Goal: Complete application form: Complete application form

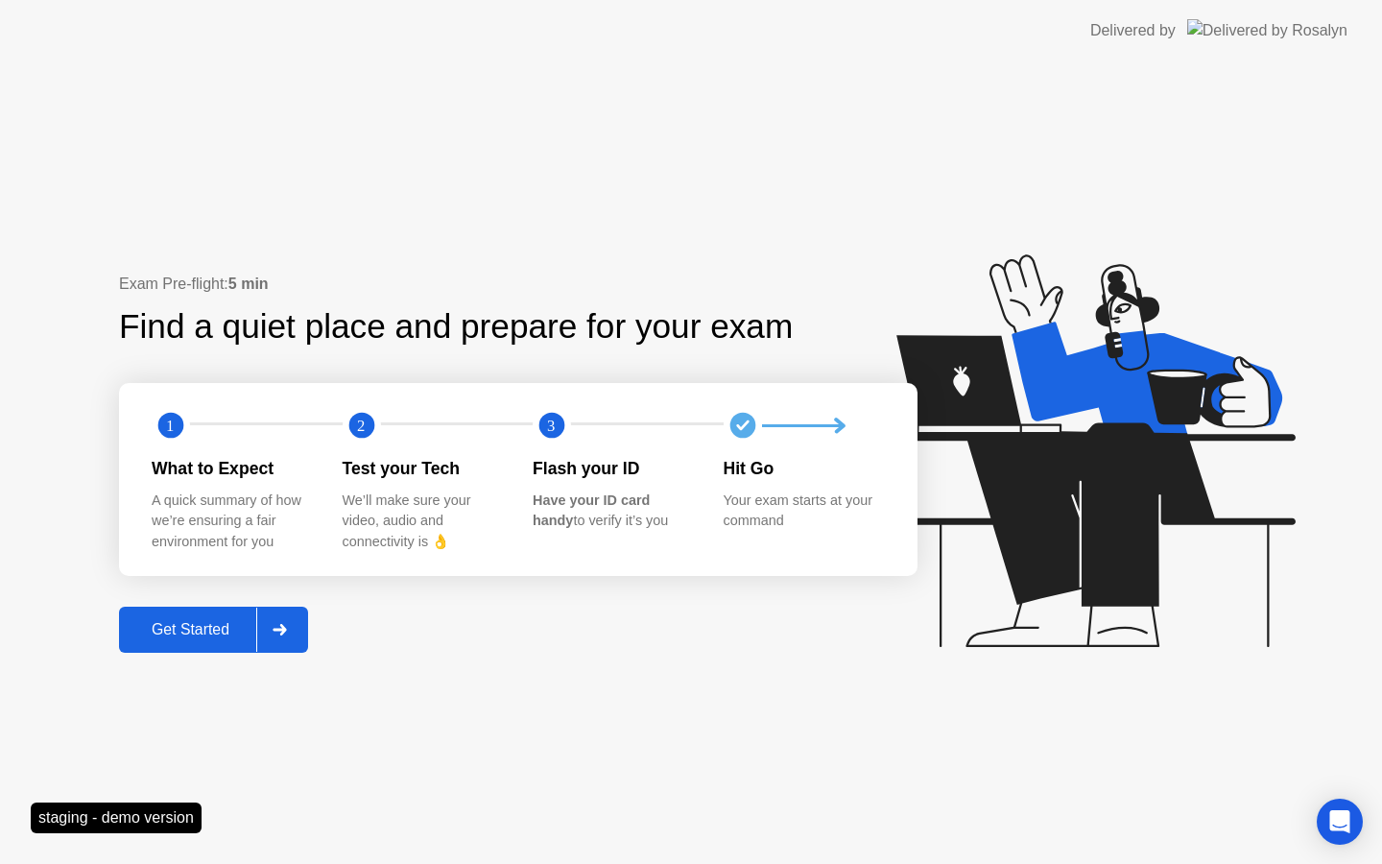
click at [262, 628] on div at bounding box center [279, 630] width 46 height 44
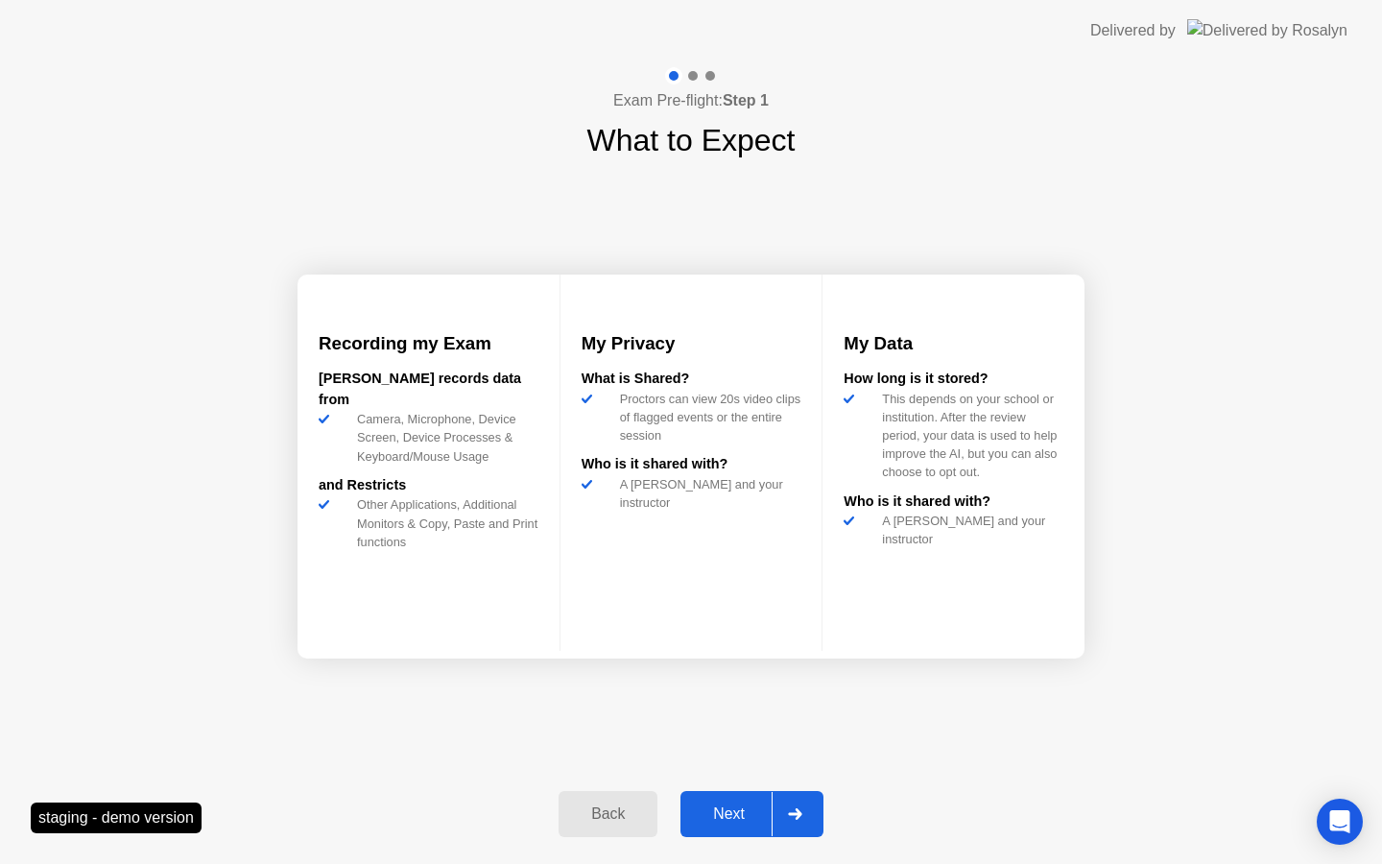
click at [749, 809] on div "Next" at bounding box center [728, 813] width 85 height 17
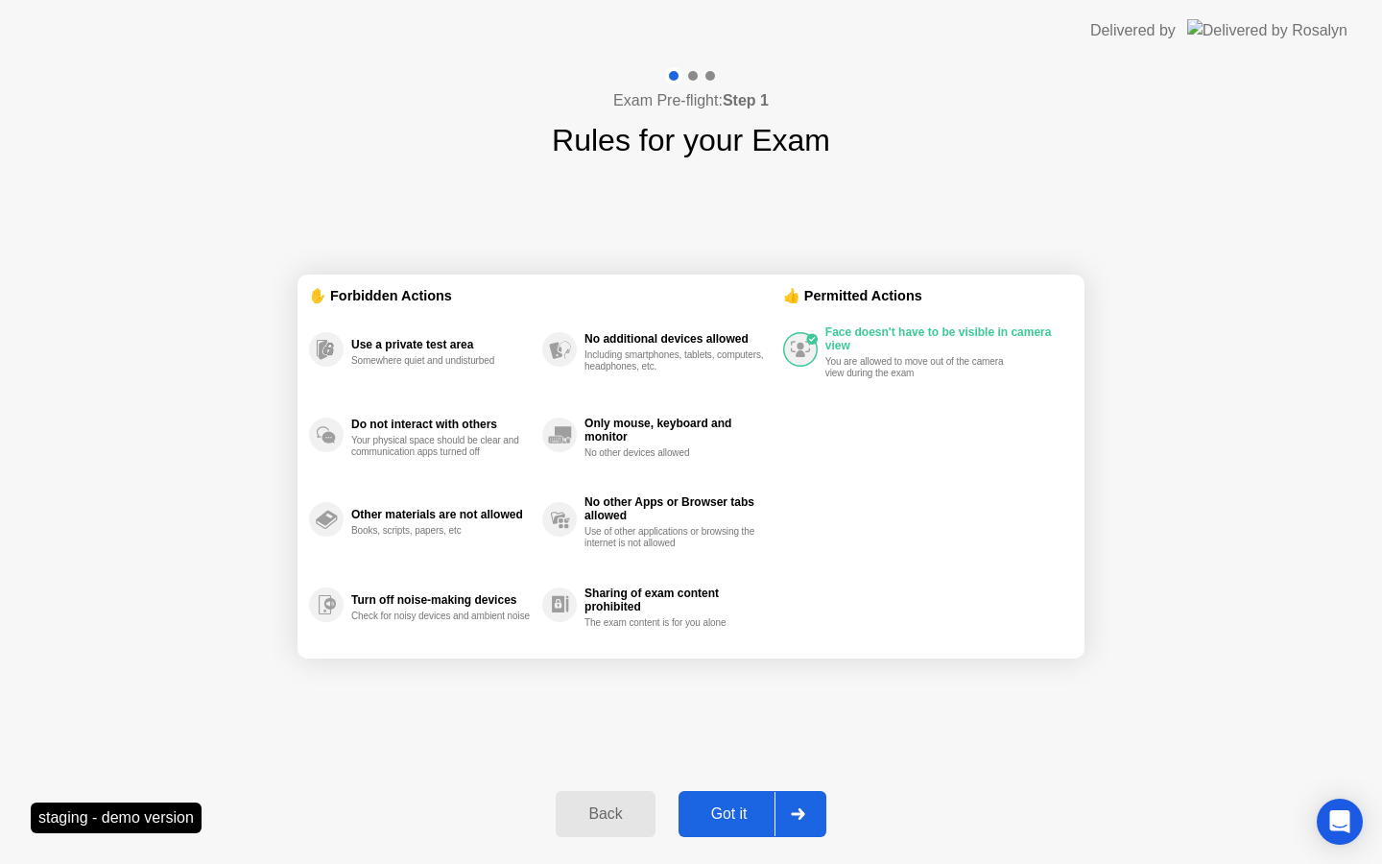
click at [739, 805] on div "Got it" at bounding box center [729, 813] width 90 height 17
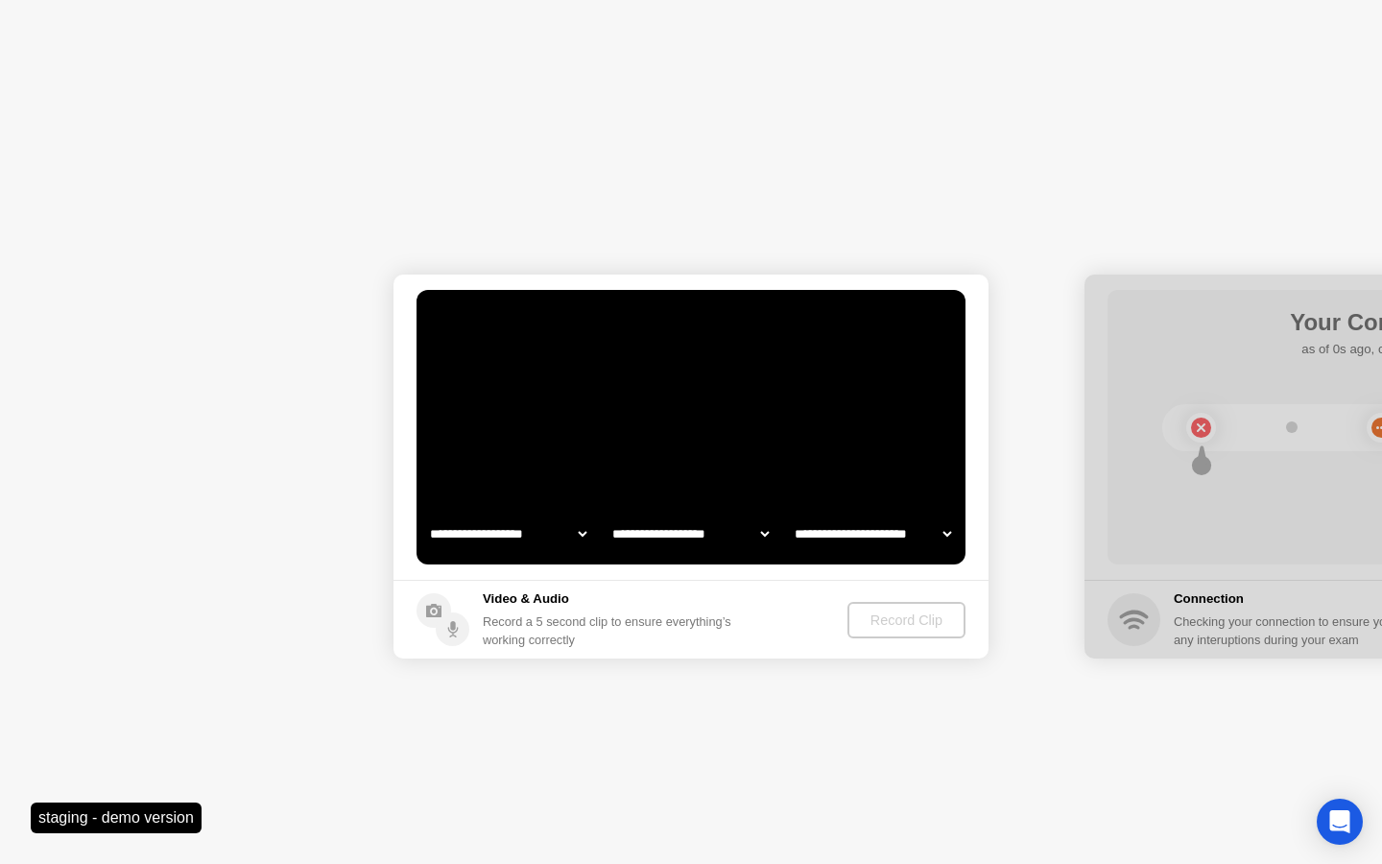
select select "**********"
select select "*******"
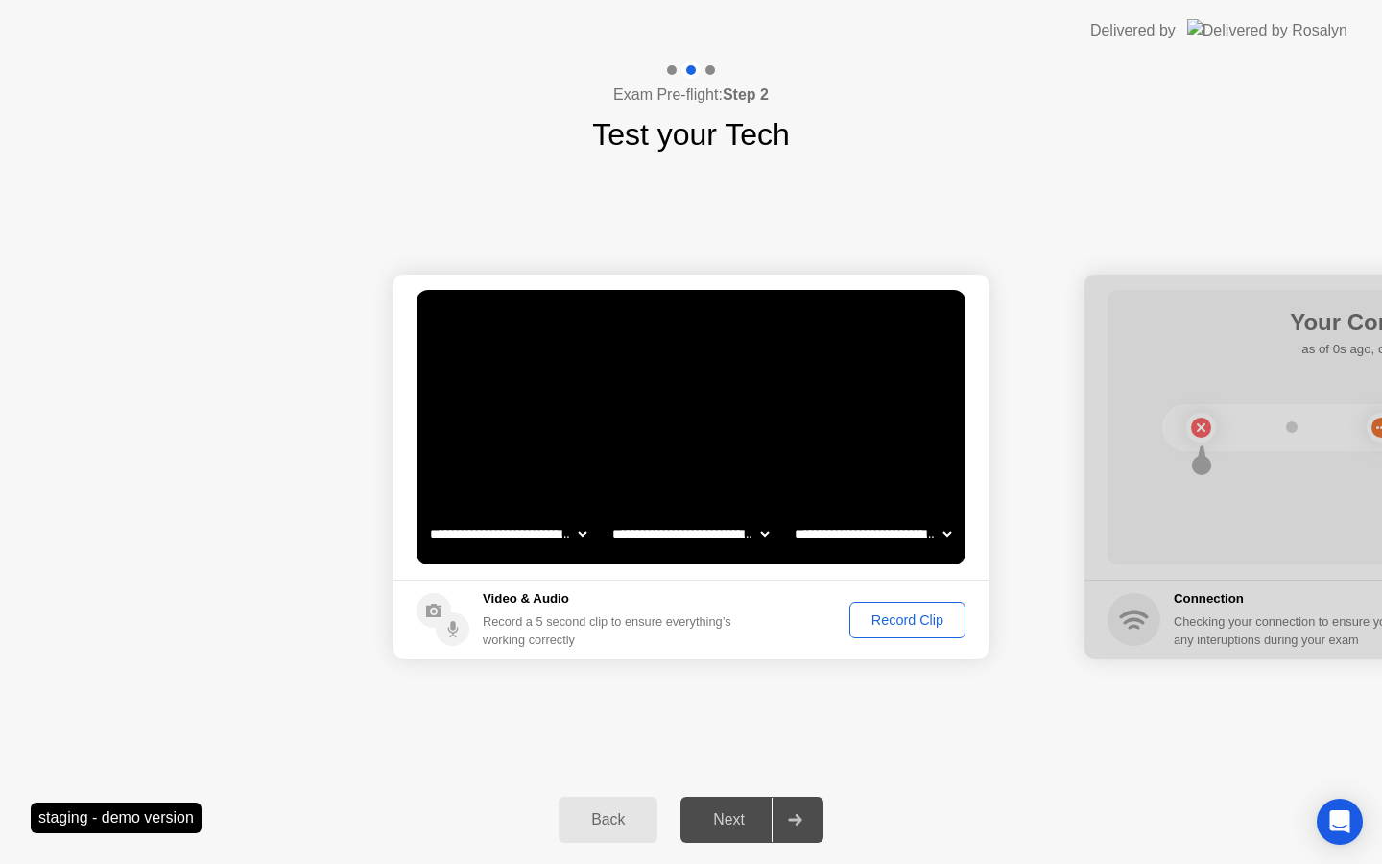
click at [863, 628] on div "Record Clip" at bounding box center [907, 619] width 103 height 15
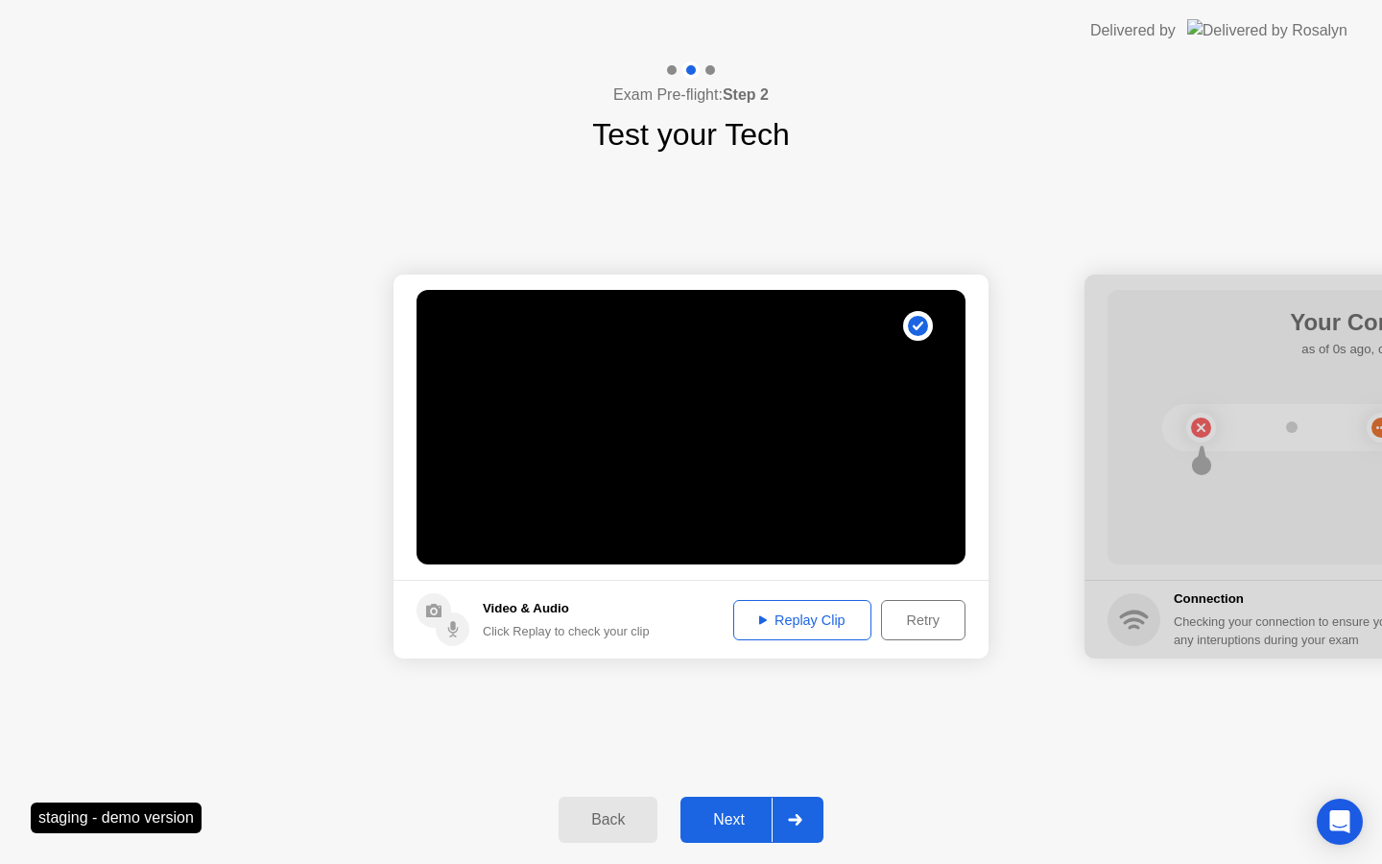
click at [773, 814] on div at bounding box center [795, 820] width 46 height 44
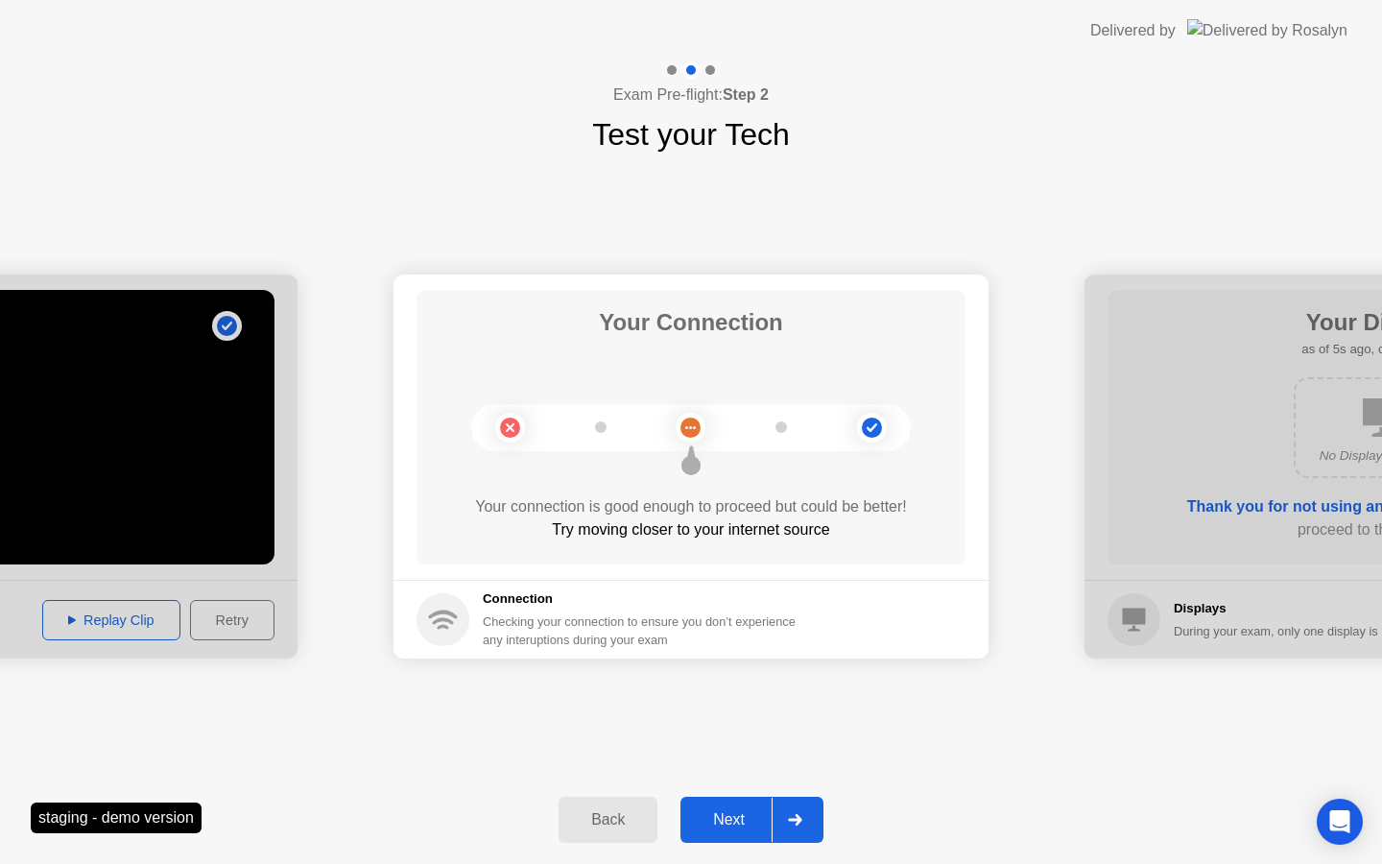
click at [758, 815] on div "Next" at bounding box center [728, 819] width 85 height 17
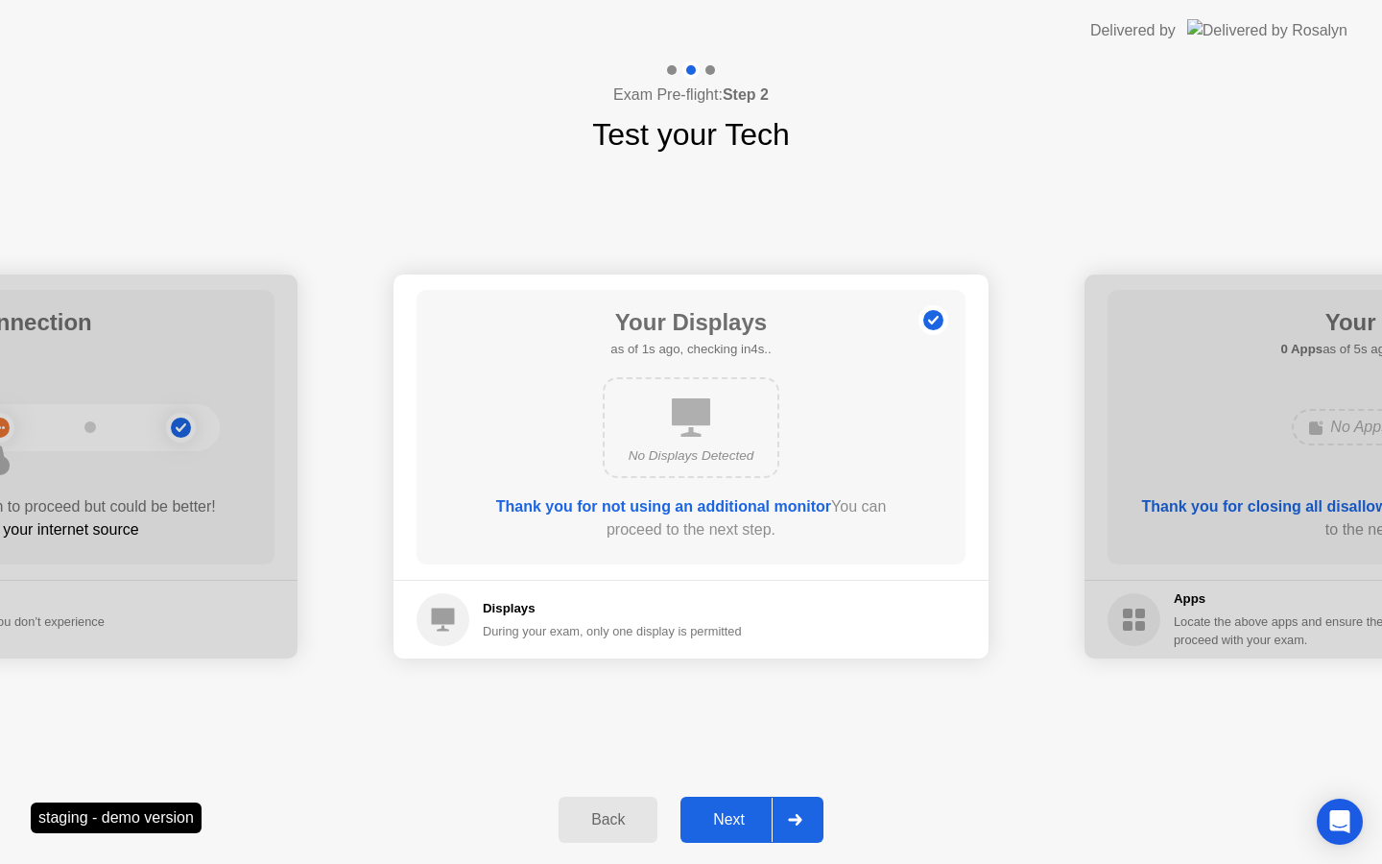
click at [770, 811] on div "Next" at bounding box center [728, 819] width 85 height 17
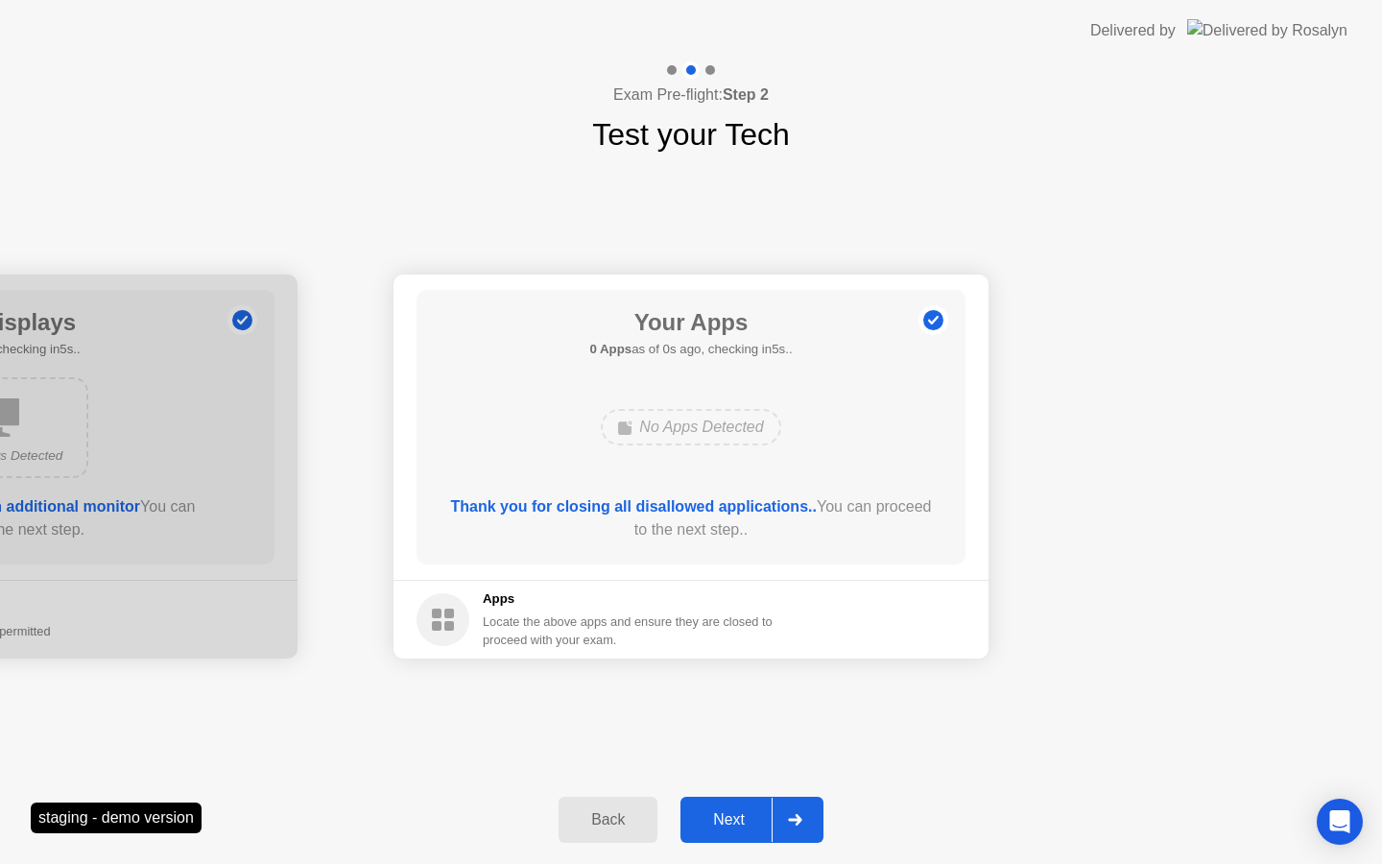
click at [753, 816] on div "Next" at bounding box center [728, 819] width 85 height 17
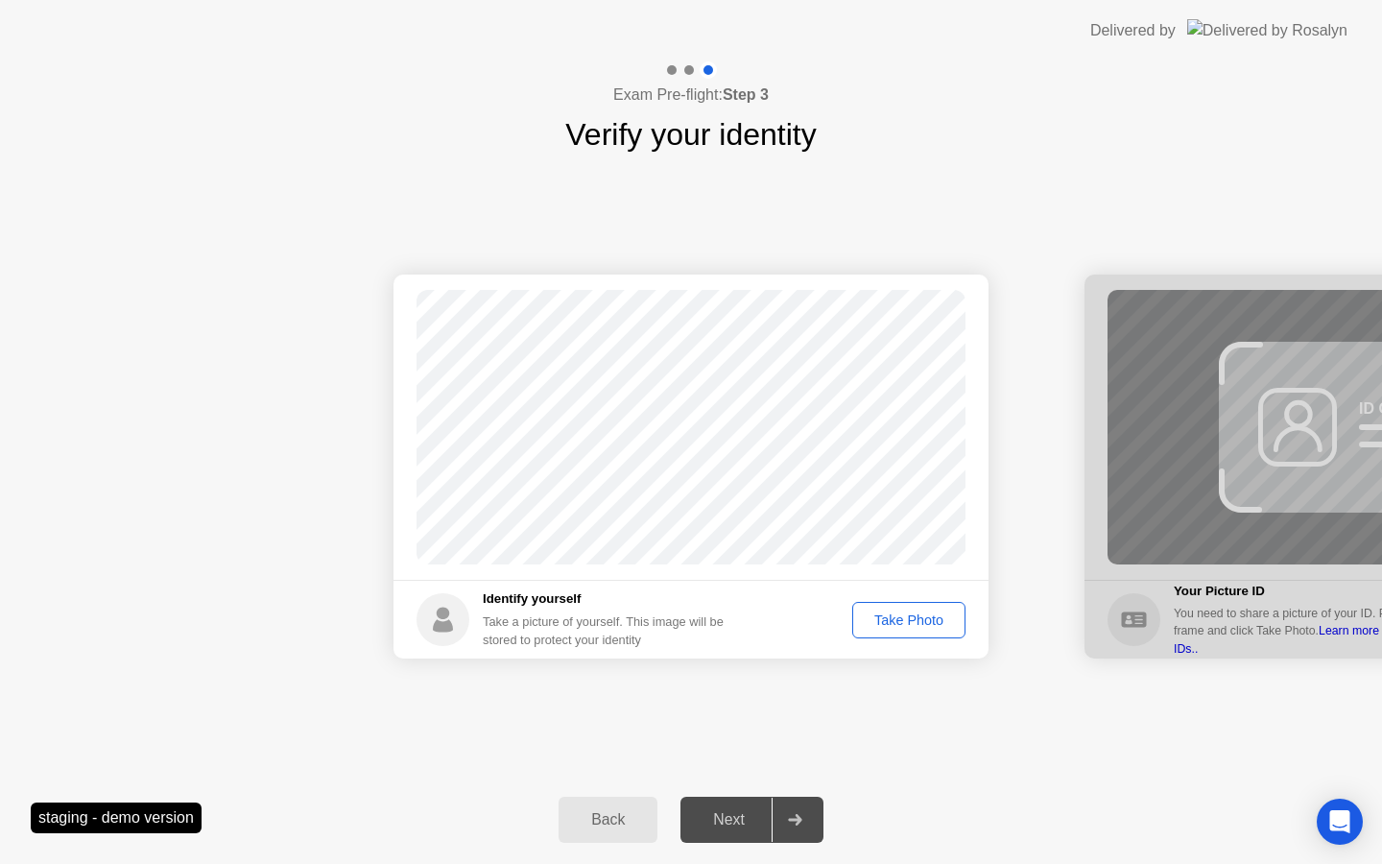
click at [928, 624] on div "Take Photo" at bounding box center [909, 619] width 100 height 15
click at [778, 829] on div at bounding box center [795, 820] width 46 height 44
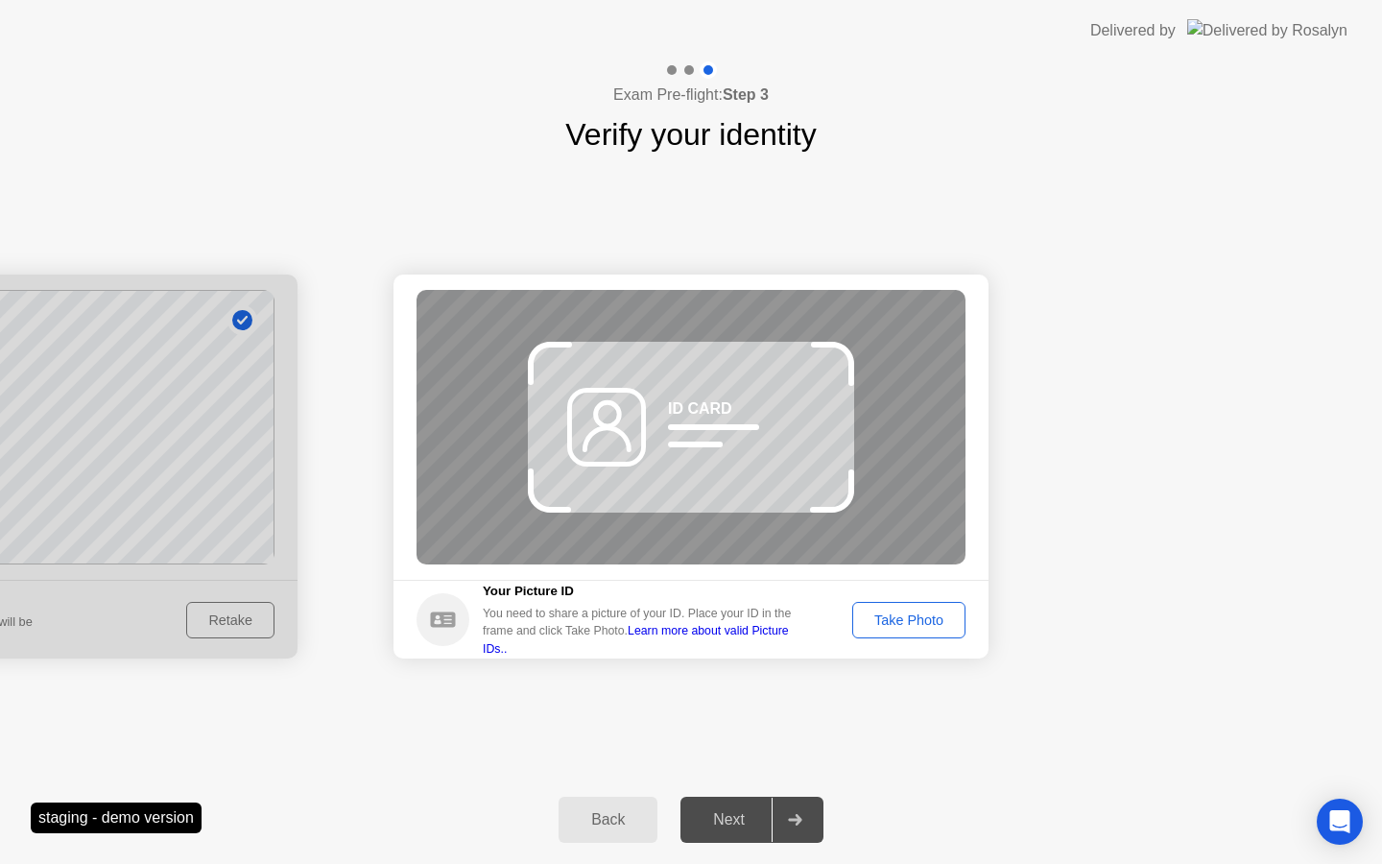
click at [883, 615] on div "Take Photo" at bounding box center [909, 619] width 100 height 15
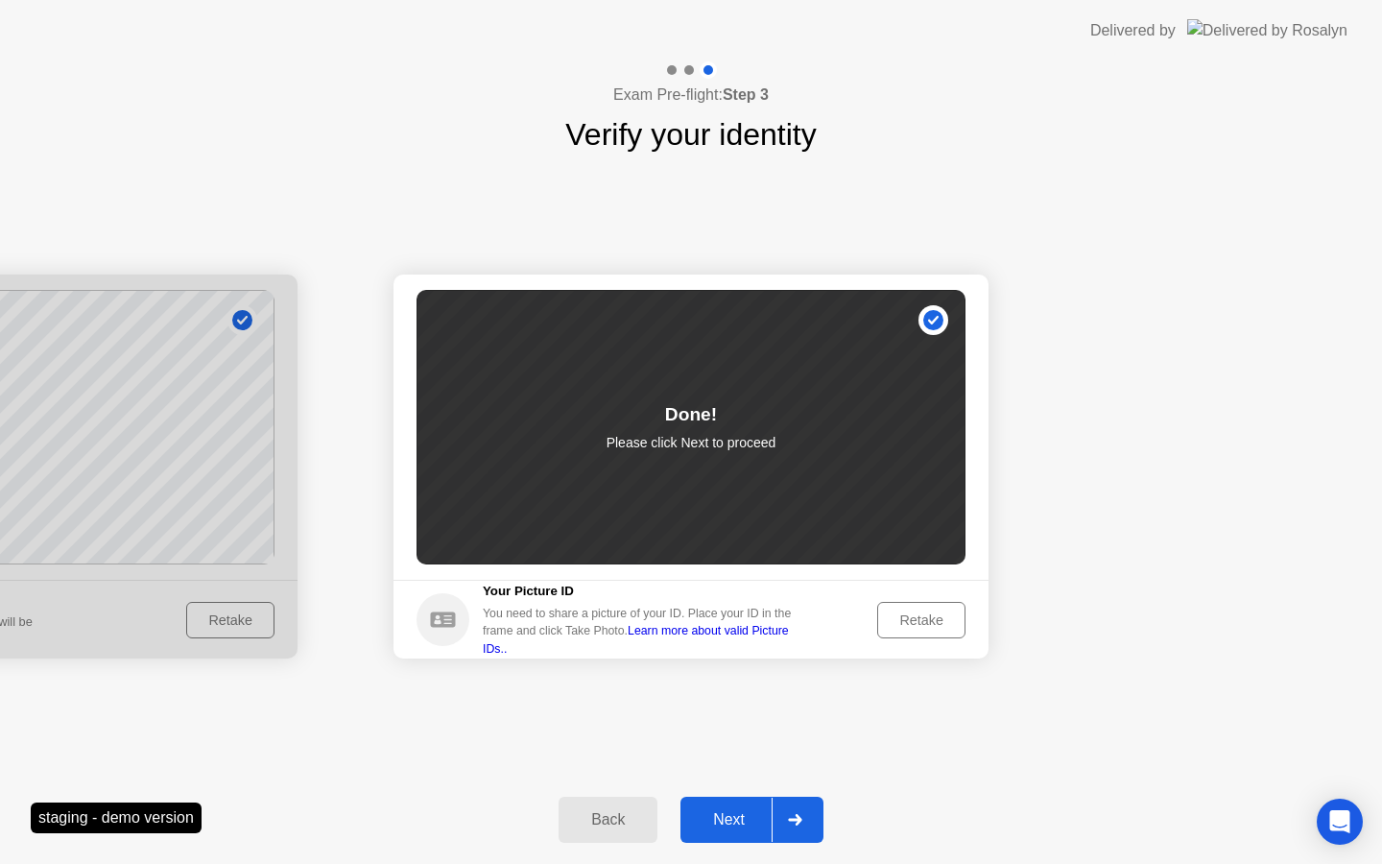
click at [745, 828] on div "Next" at bounding box center [728, 819] width 85 height 17
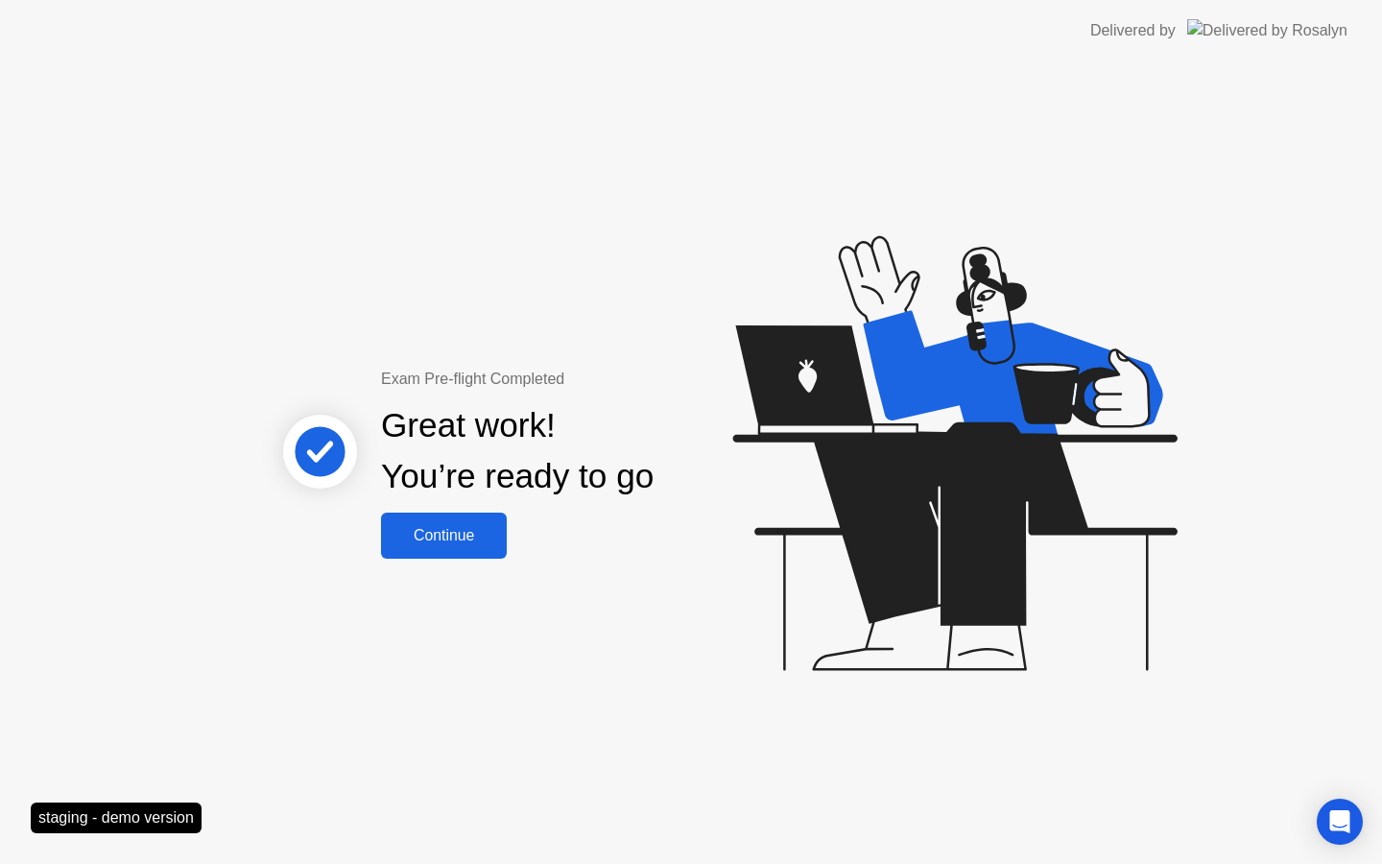
click at [478, 542] on div "Continue" at bounding box center [444, 535] width 114 height 17
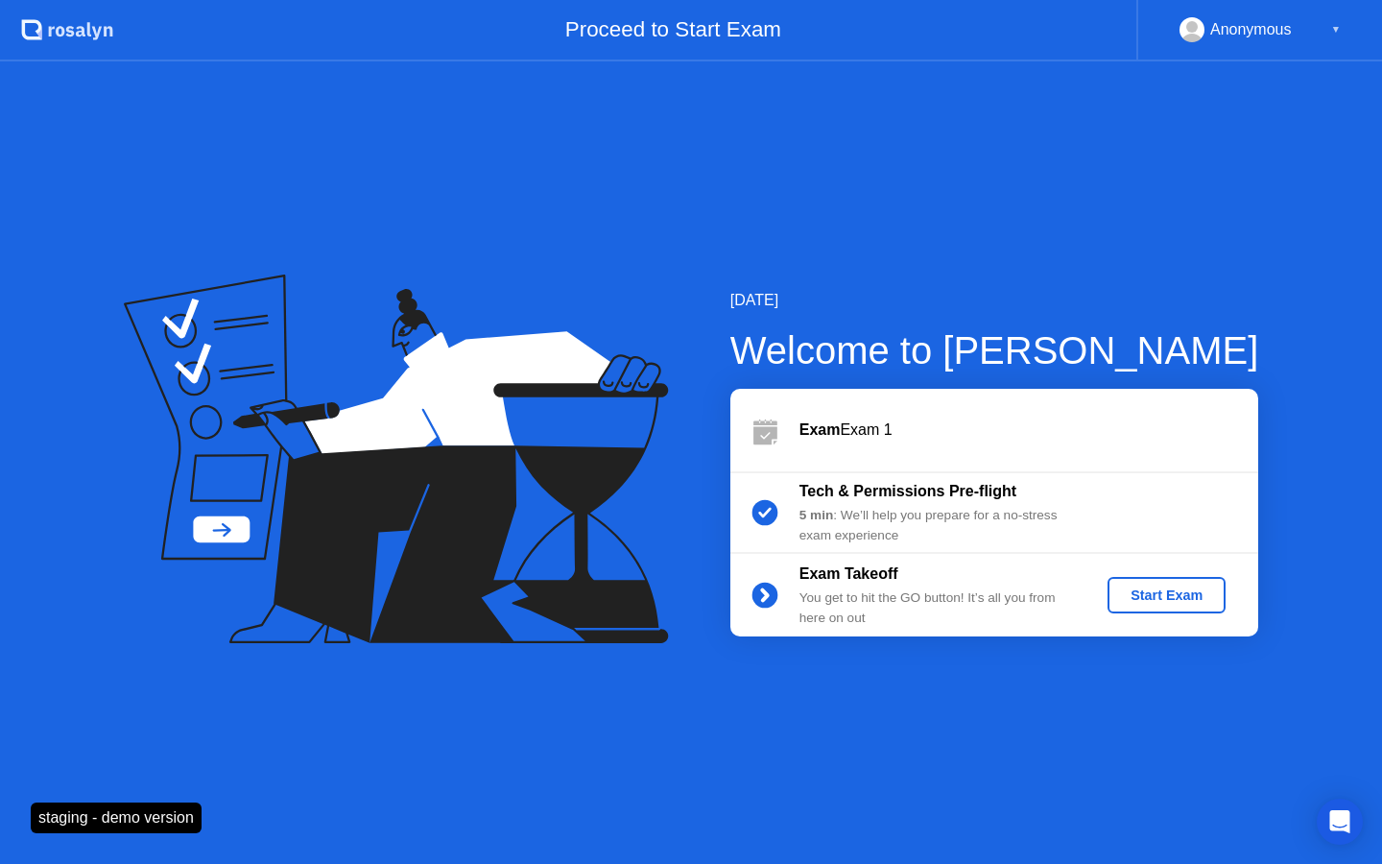
click at [1198, 601] on div "Start Exam" at bounding box center [1166, 594] width 103 height 15
